Goal: Task Accomplishment & Management: Manage account settings

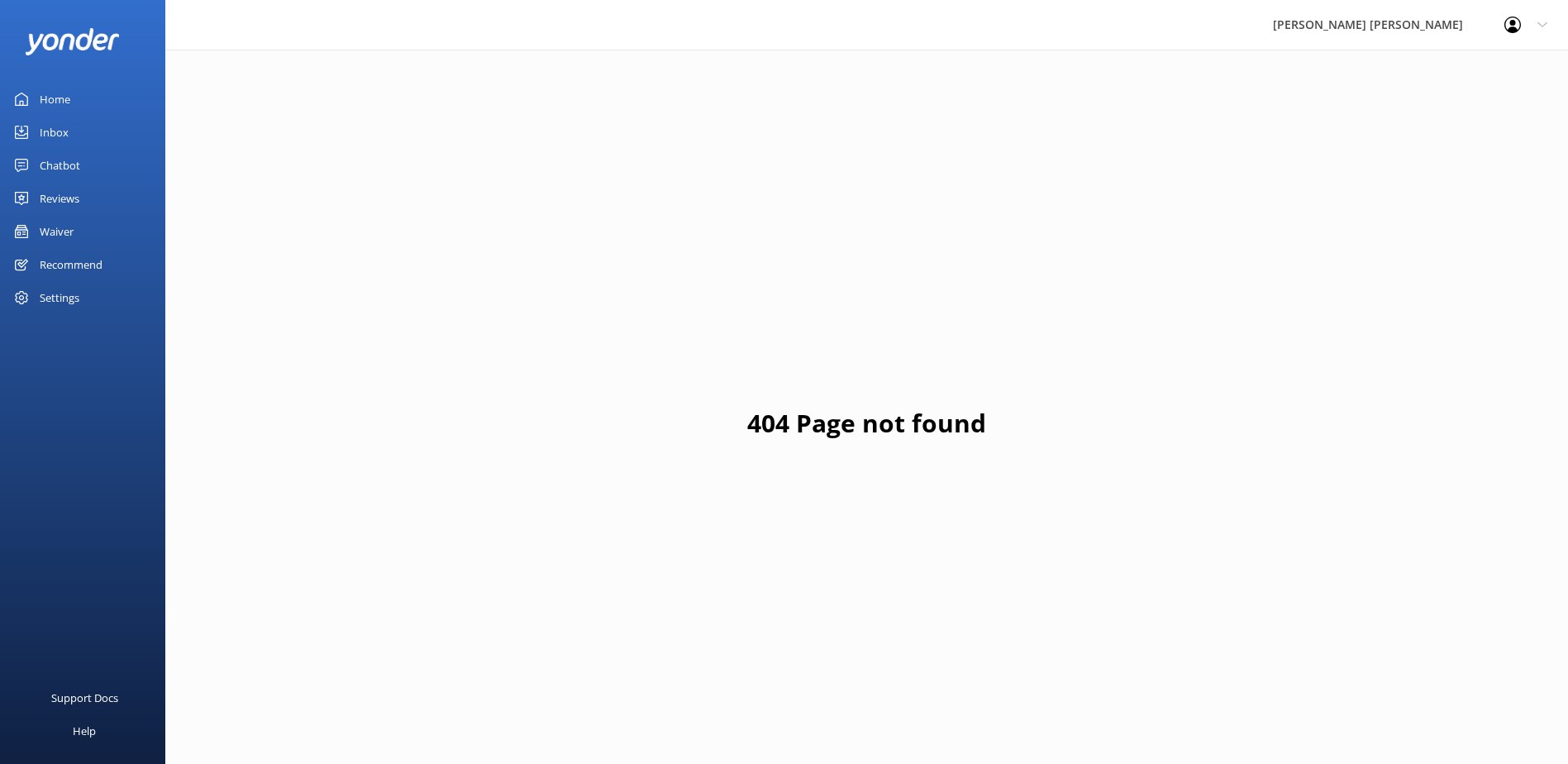
click at [68, 127] on link "Inbox" at bounding box center [82, 132] width 166 height 33
